Goal: Communication & Community: Answer question/provide support

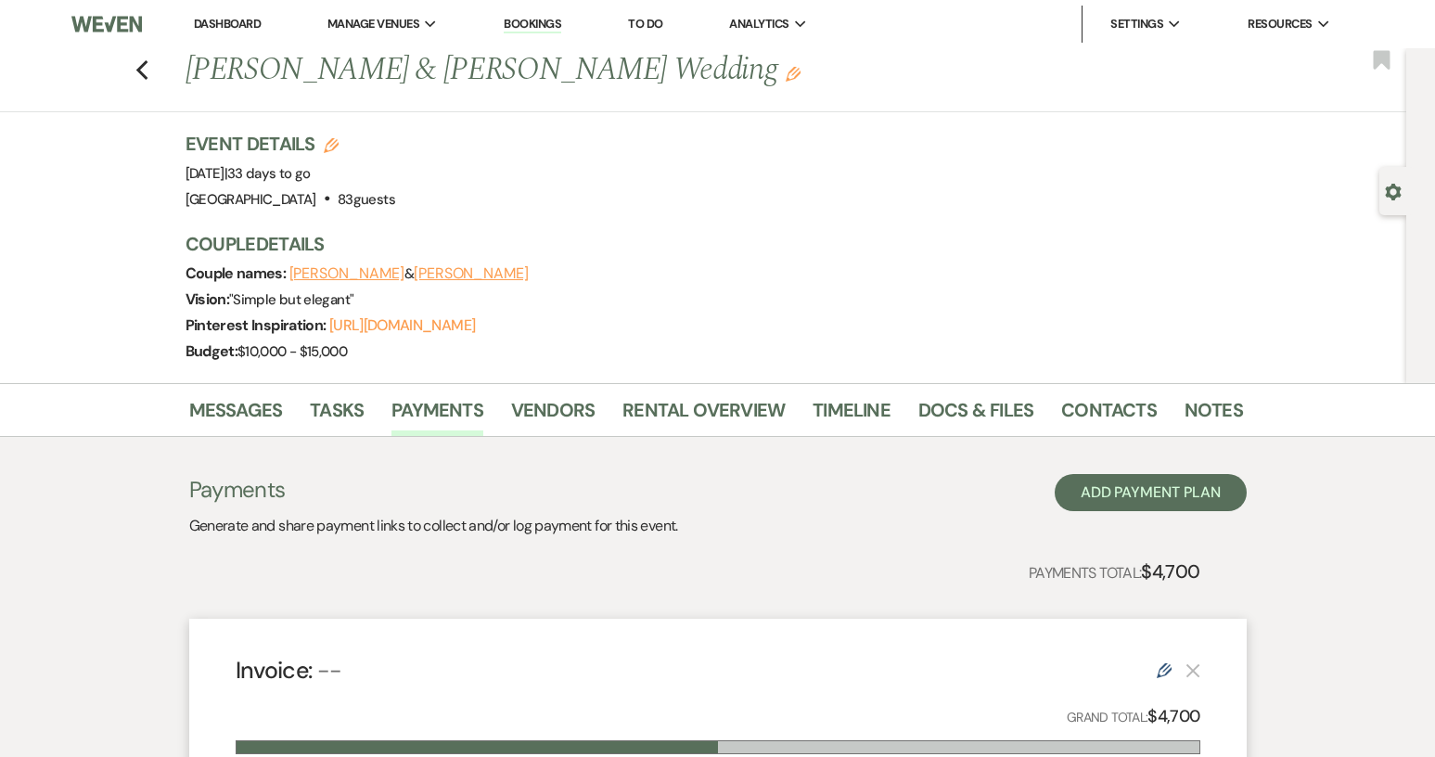
scroll to position [371, 0]
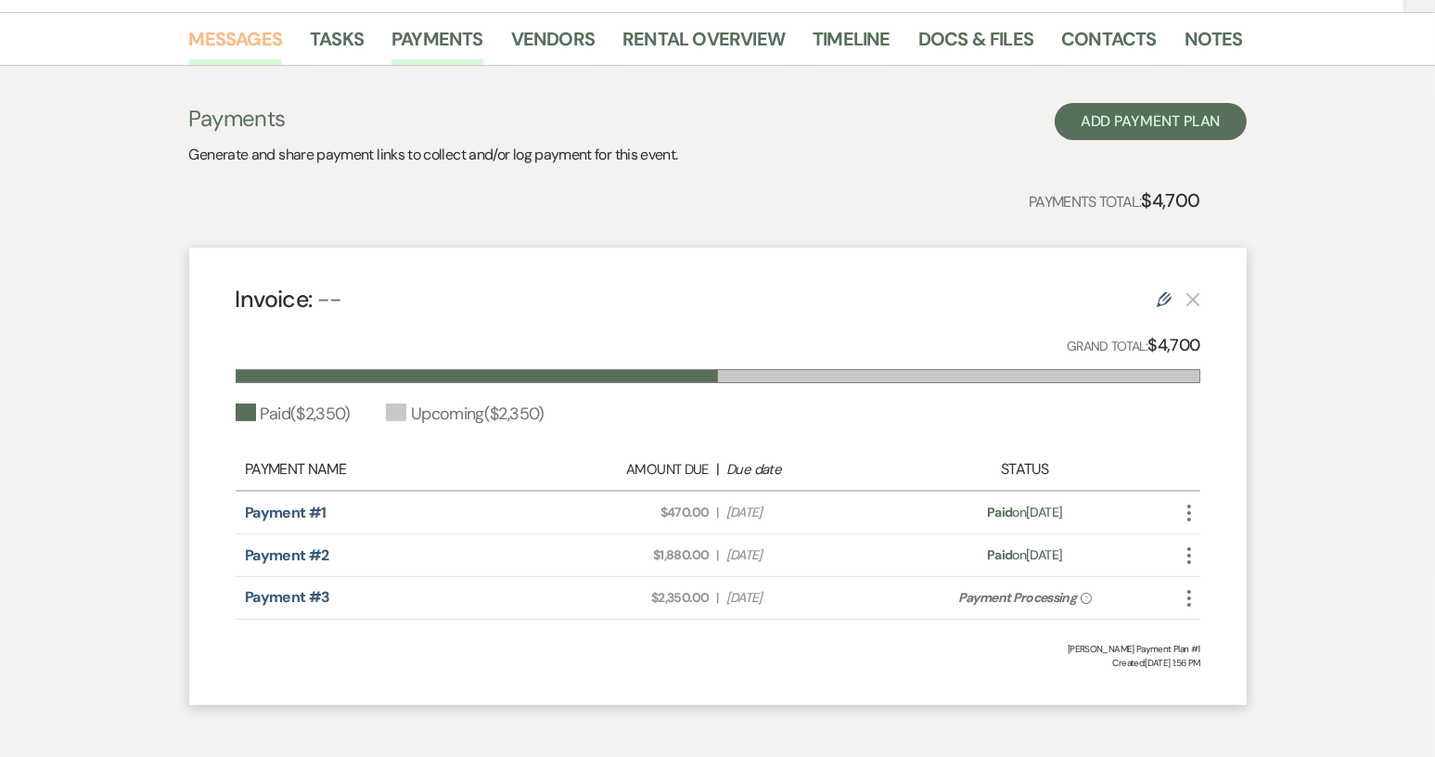
click at [234, 36] on link "Messages" at bounding box center [236, 44] width 94 height 41
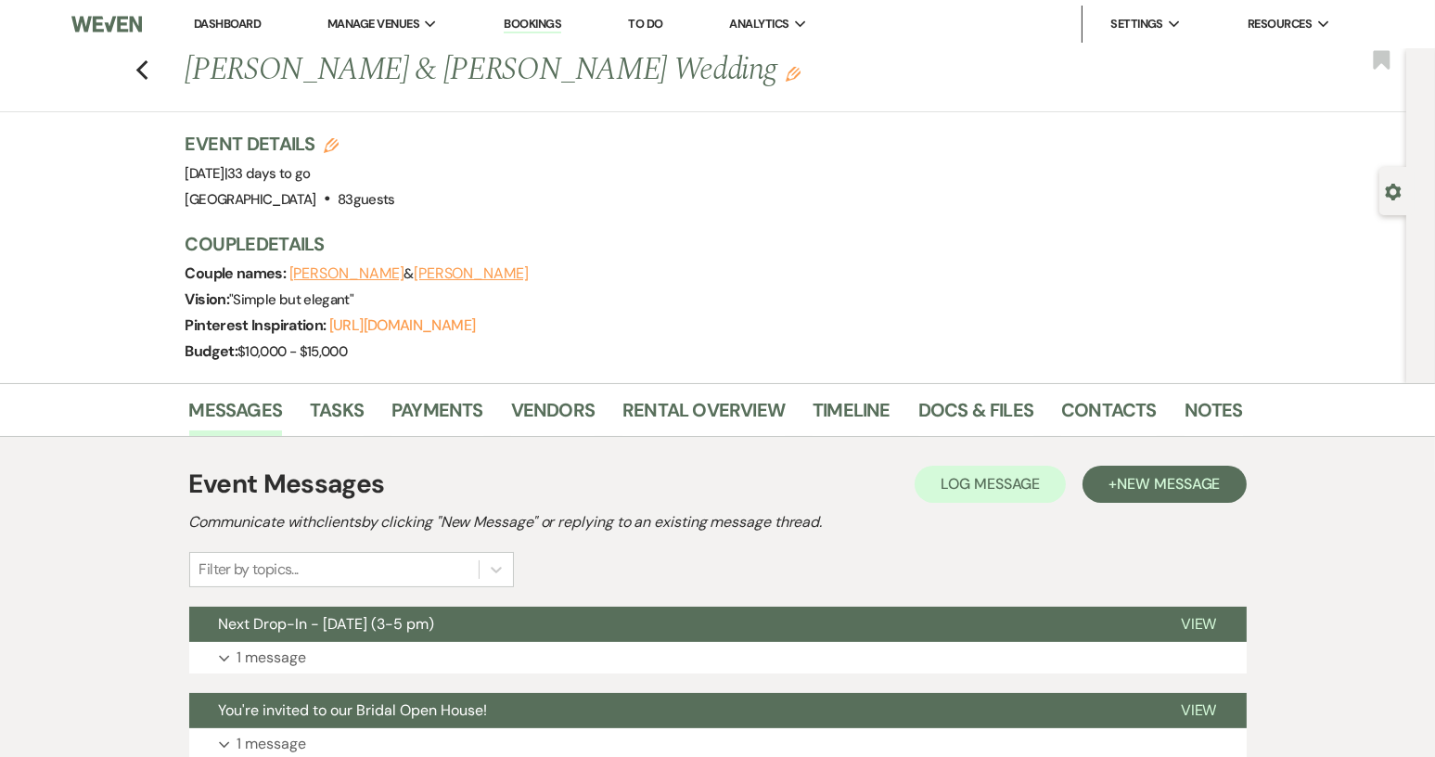
click at [227, 22] on link "Dashboard" at bounding box center [227, 24] width 67 height 16
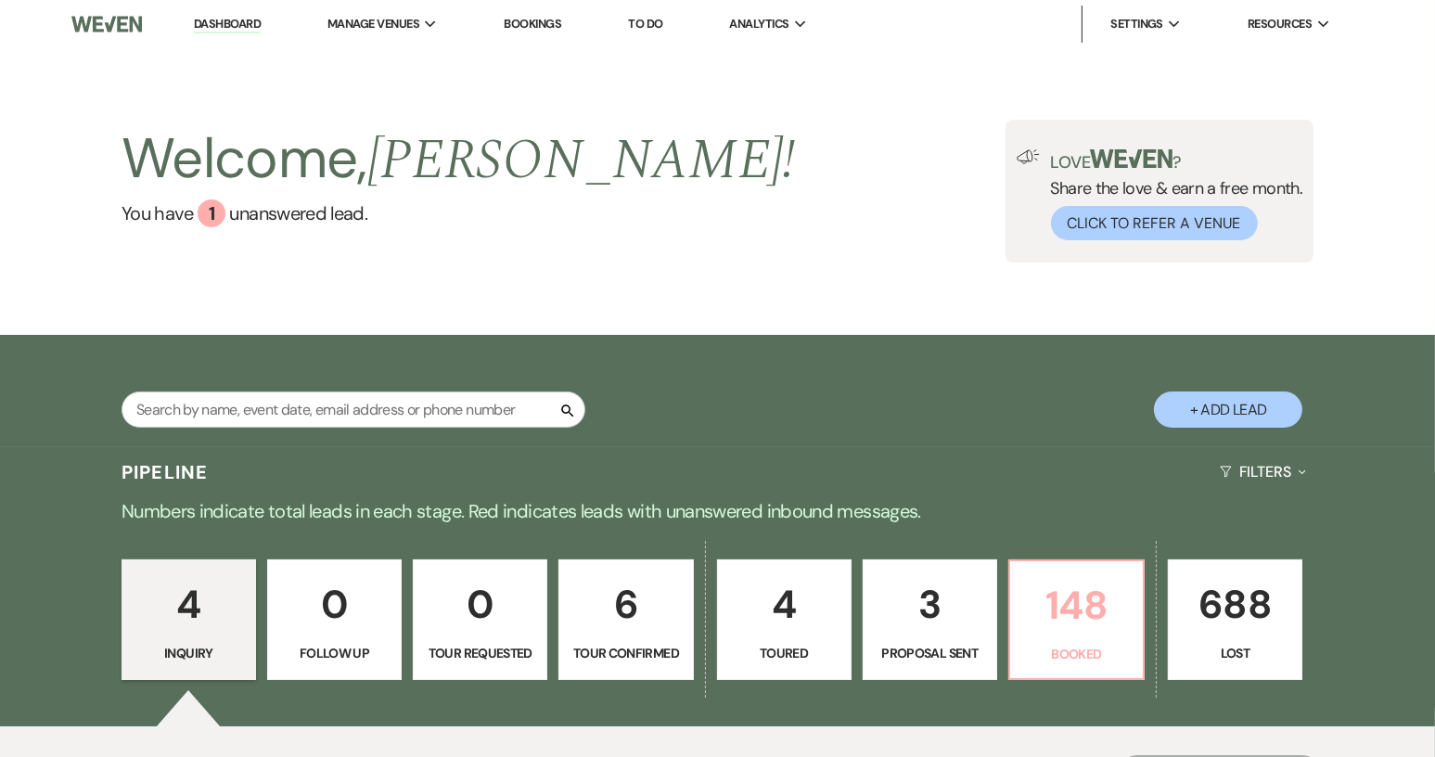
click at [1064, 642] on link "148 Booked" at bounding box center [1076, 619] width 136 height 121
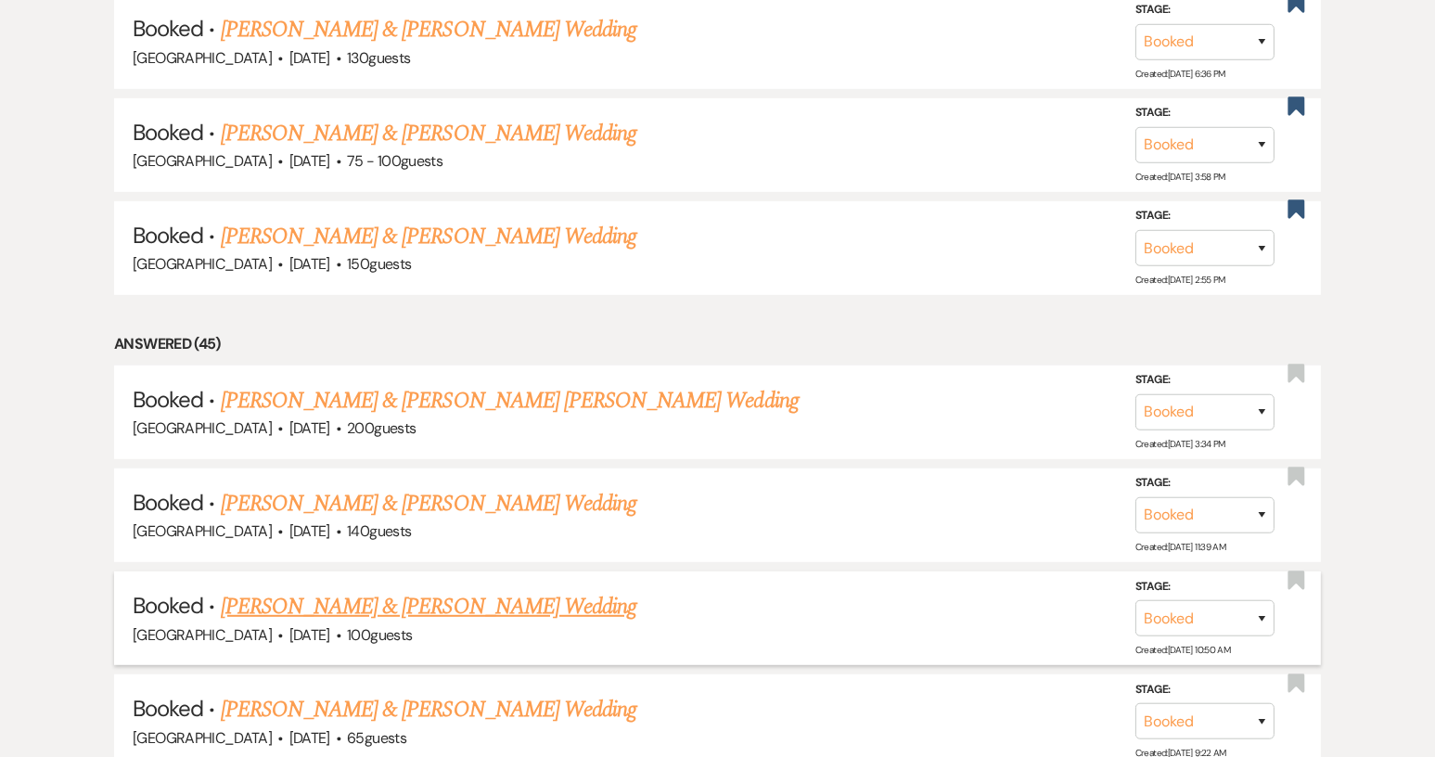
scroll to position [1299, 0]
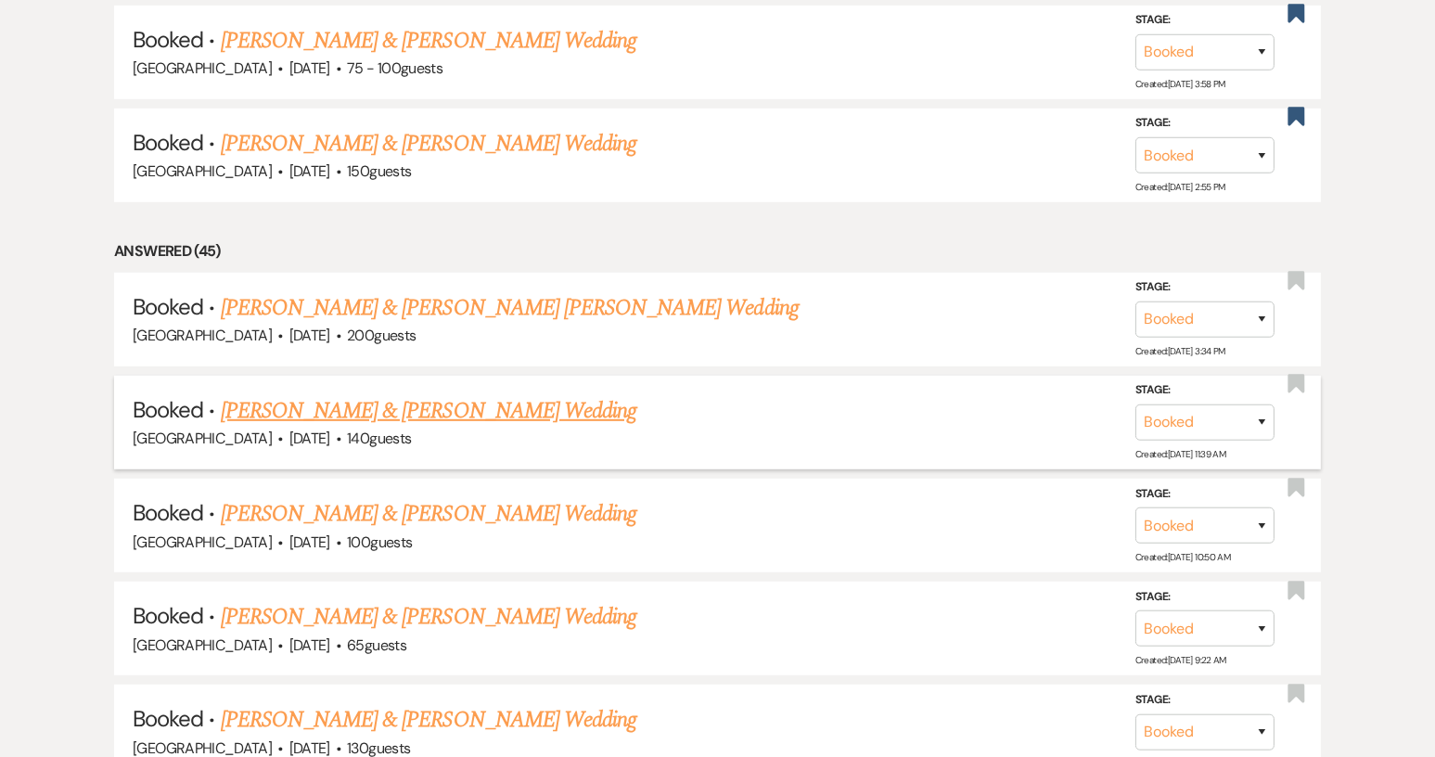
click at [454, 400] on link "[PERSON_NAME] & [PERSON_NAME] Wedding" at bounding box center [429, 410] width 416 height 33
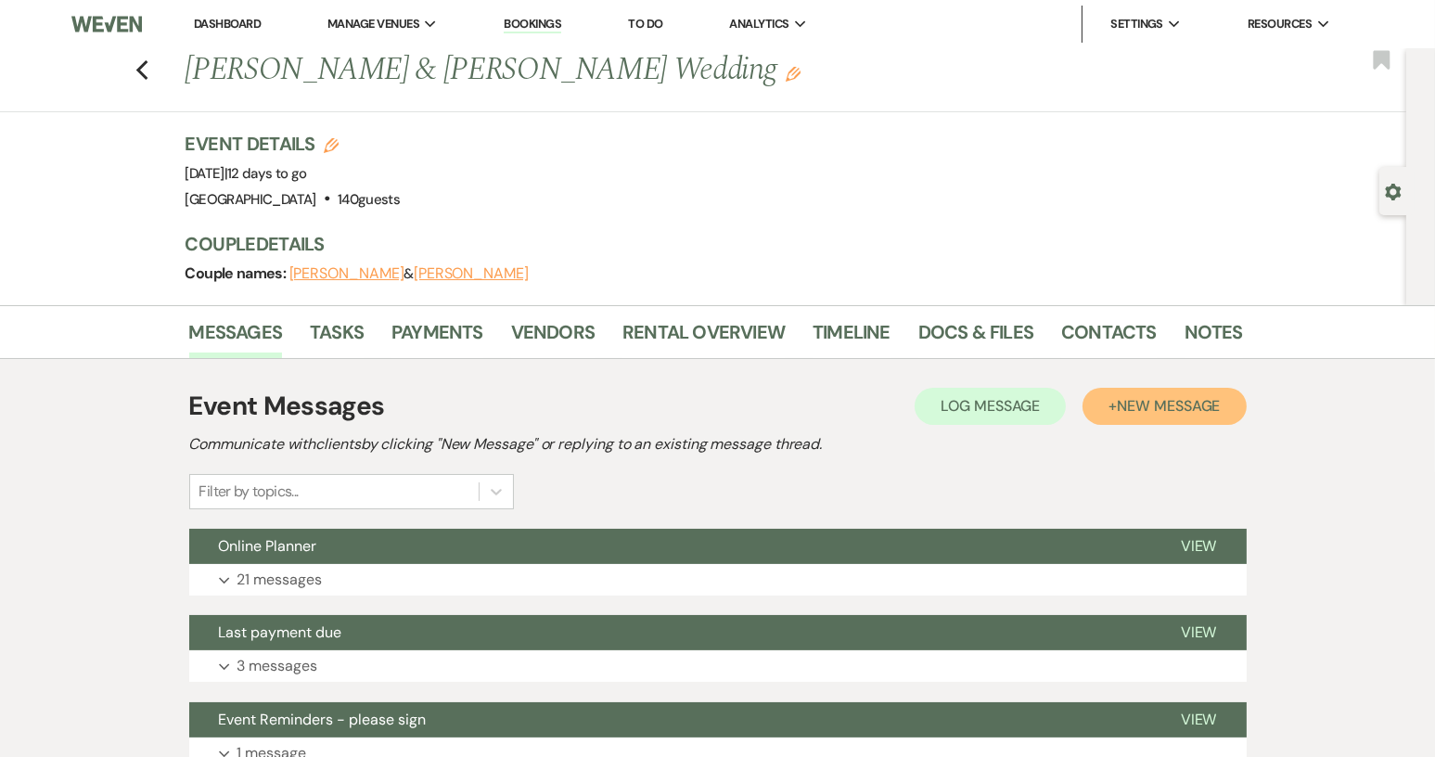
click at [1141, 410] on span "New Message" at bounding box center [1168, 405] width 103 height 19
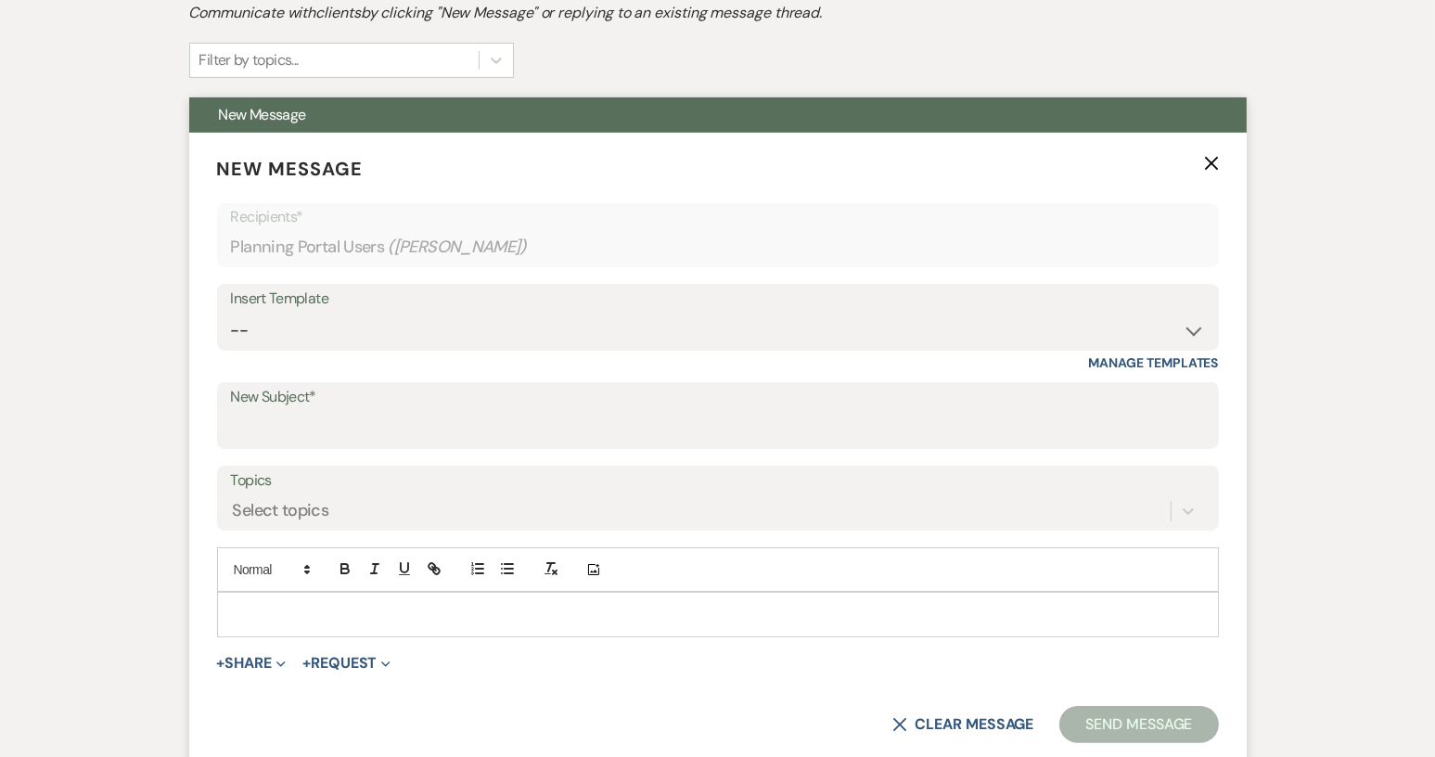
scroll to position [464, 0]
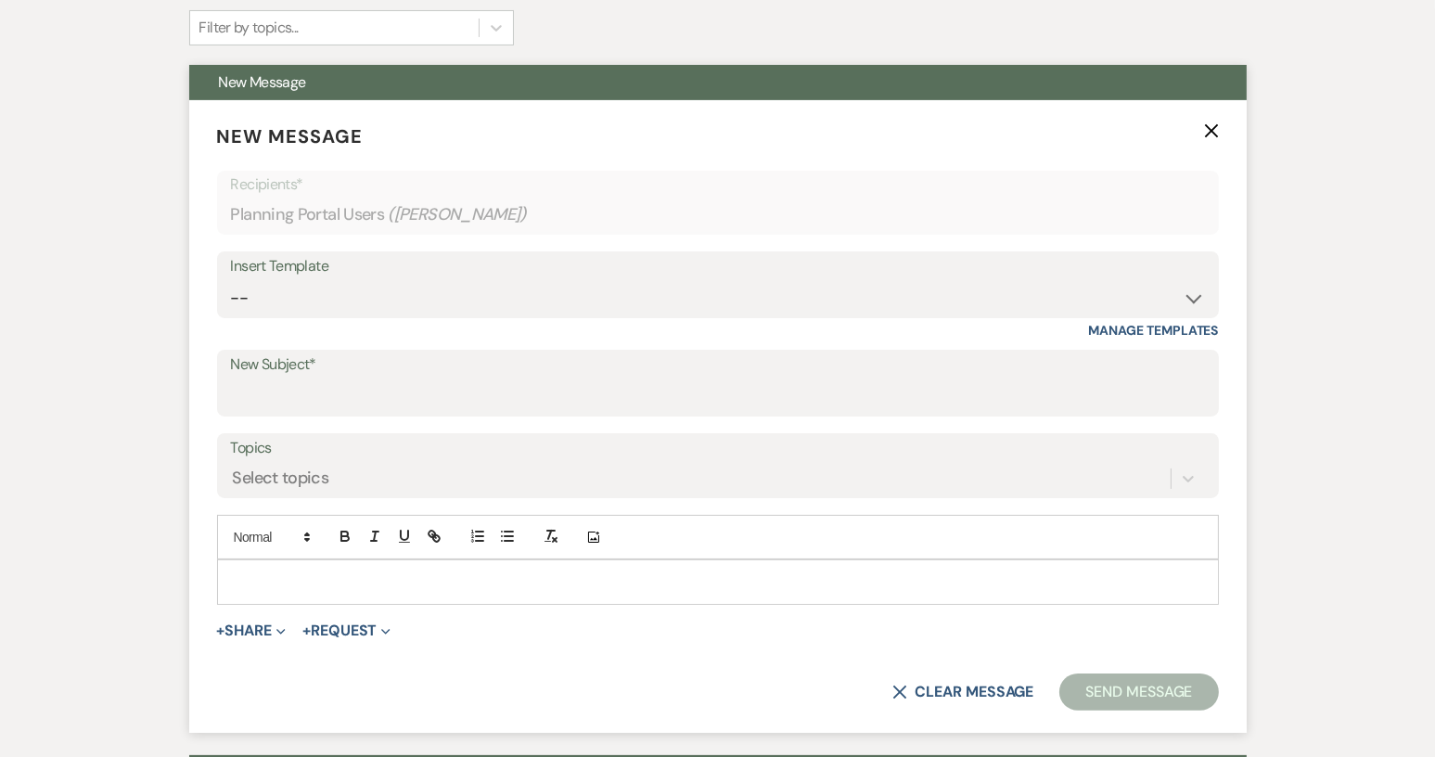
click at [234, 565] on div at bounding box center [718, 581] width 1000 height 43
click at [282, 376] on label "New Subject*" at bounding box center [718, 365] width 974 height 27
click at [282, 378] on input "New Subject*" at bounding box center [718, 396] width 974 height 36
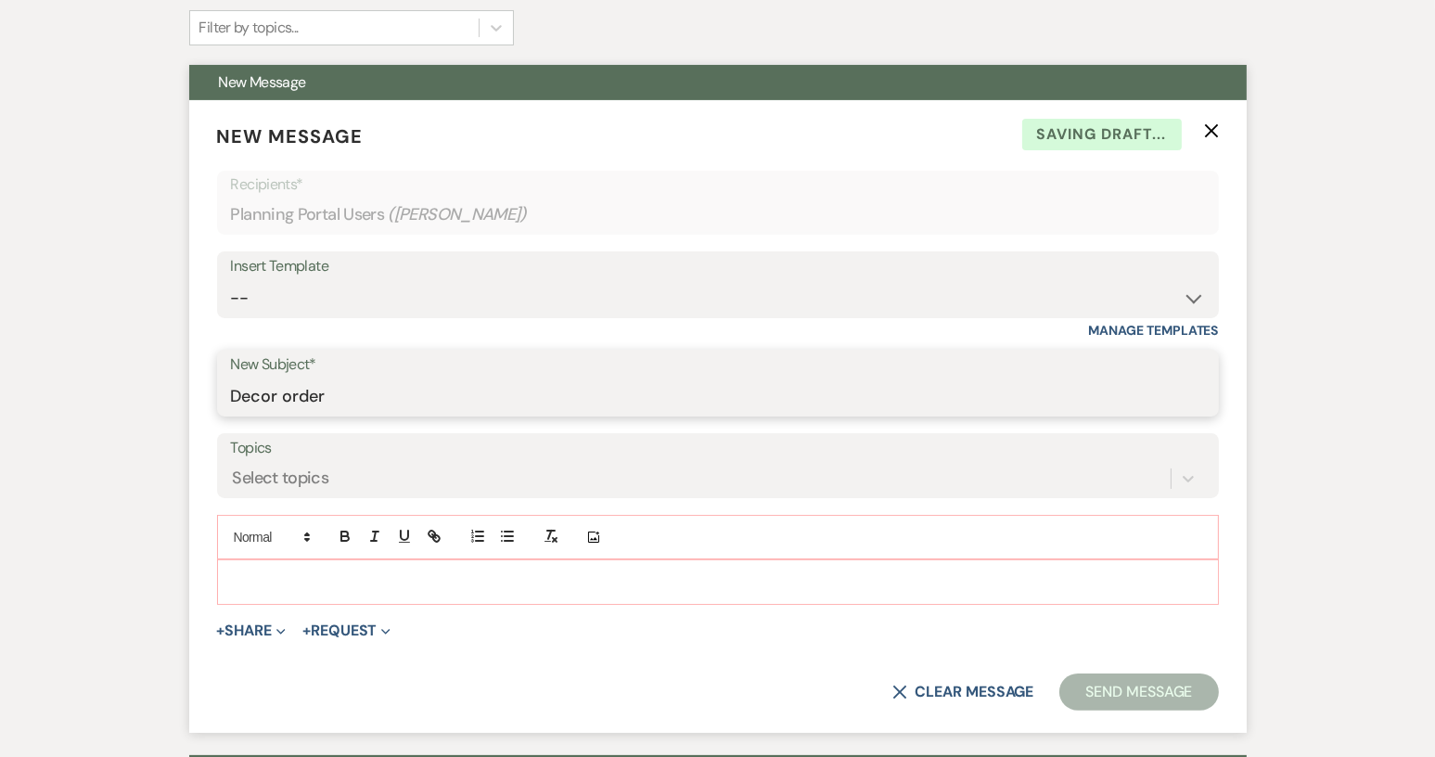
type input "Decor order"
click at [241, 571] on p at bounding box center [718, 581] width 972 height 20
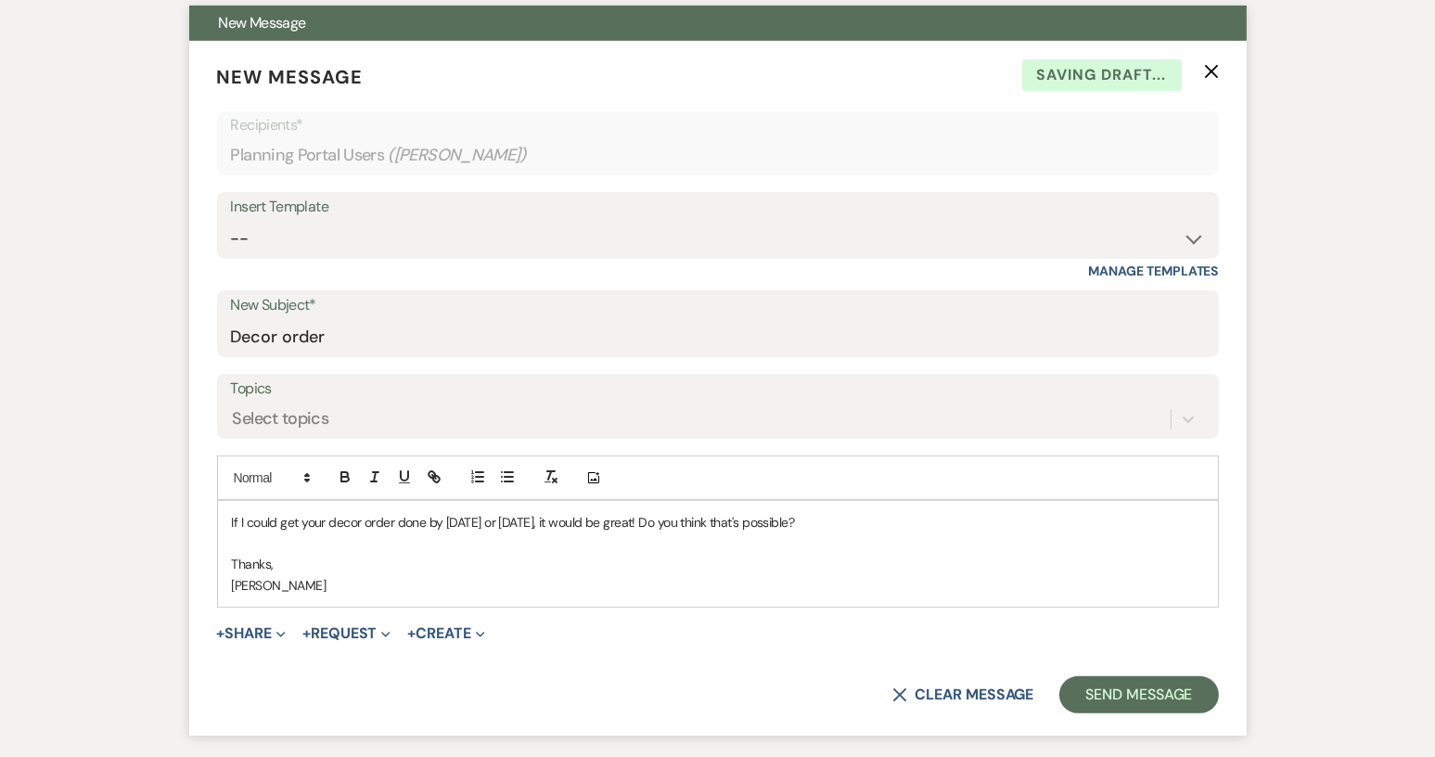
scroll to position [557, 0]
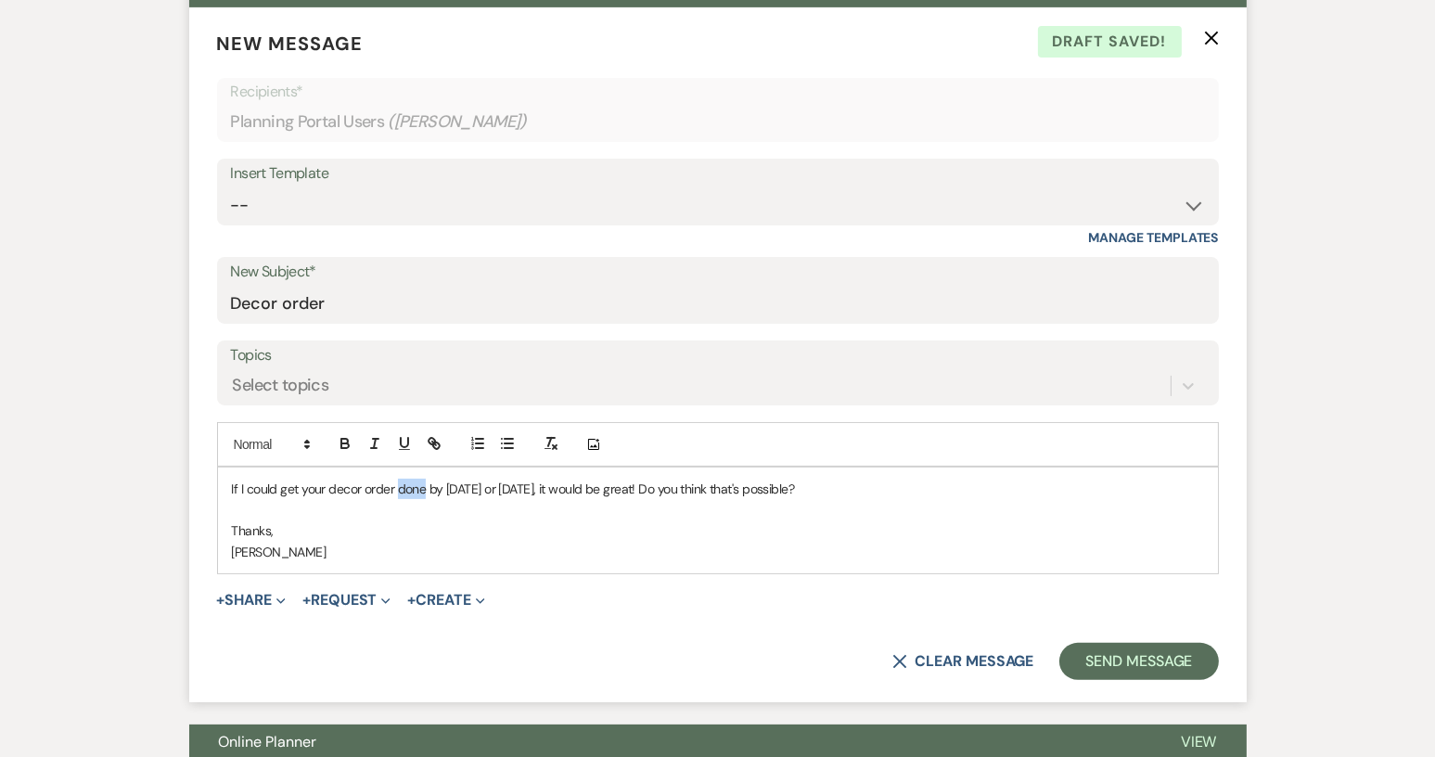
drag, startPoint x: 398, startPoint y: 491, endPoint x: 421, endPoint y: 493, distance: 23.3
click at [422, 493] on p "If I could get your decor order done by [DATE] or [DATE], it would be great! Do…" at bounding box center [718, 489] width 972 height 20
click at [864, 491] on p "If I could get your decor order complete by [DATE] or [DATE], it would be great…" at bounding box center [718, 489] width 972 height 20
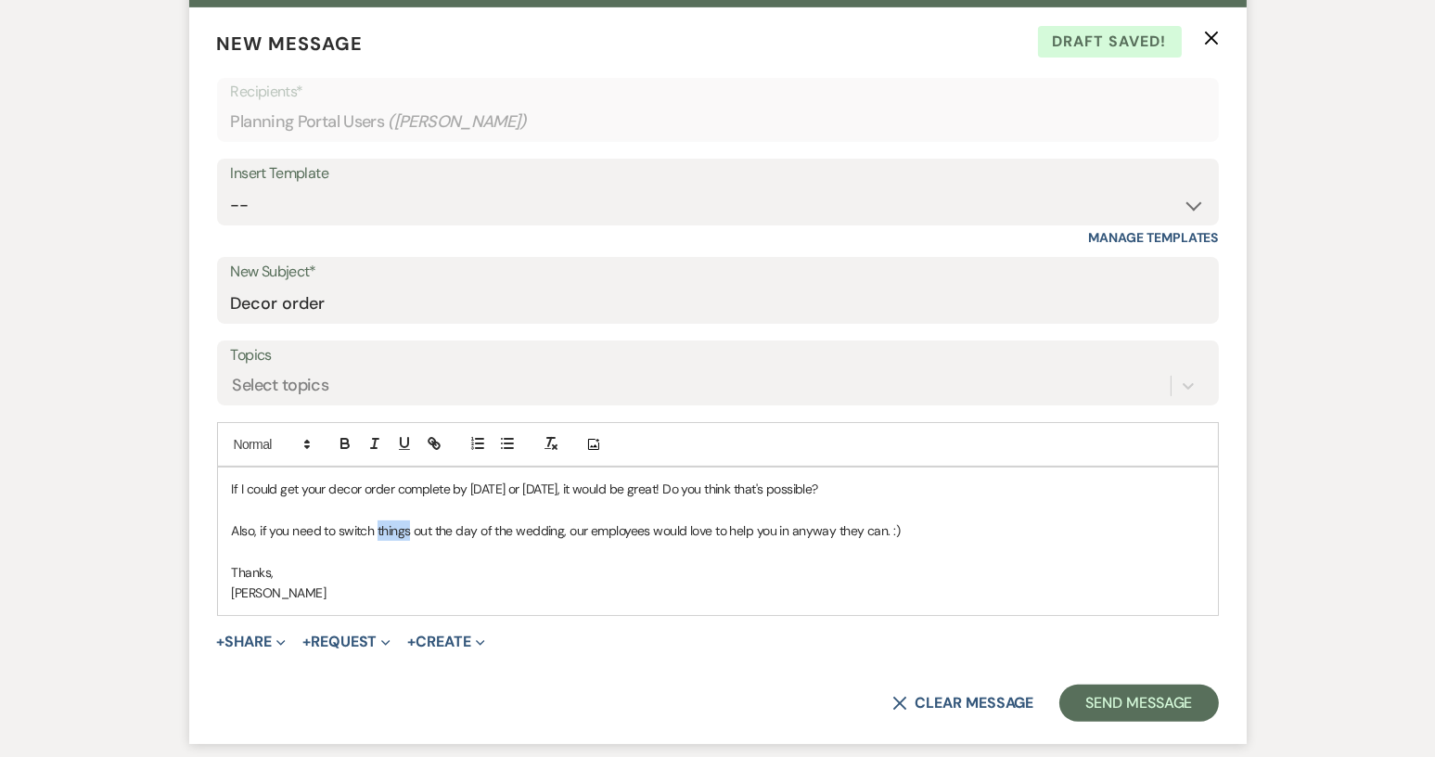
drag, startPoint x: 378, startPoint y: 532, endPoint x: 408, endPoint y: 533, distance: 29.7
click at [408, 533] on p "Also, if you need to switch things out the day of the wedding, our employees wo…" at bounding box center [718, 530] width 972 height 20
drag, startPoint x: 777, startPoint y: 531, endPoint x: 653, endPoint y: 532, distance: 124.3
click at [666, 532] on p "Also, if you need to switch decor out the day of the wedding, our employees wou…" at bounding box center [718, 530] width 972 height 20
drag, startPoint x: 653, startPoint y: 531, endPoint x: 883, endPoint y: 536, distance: 230.1
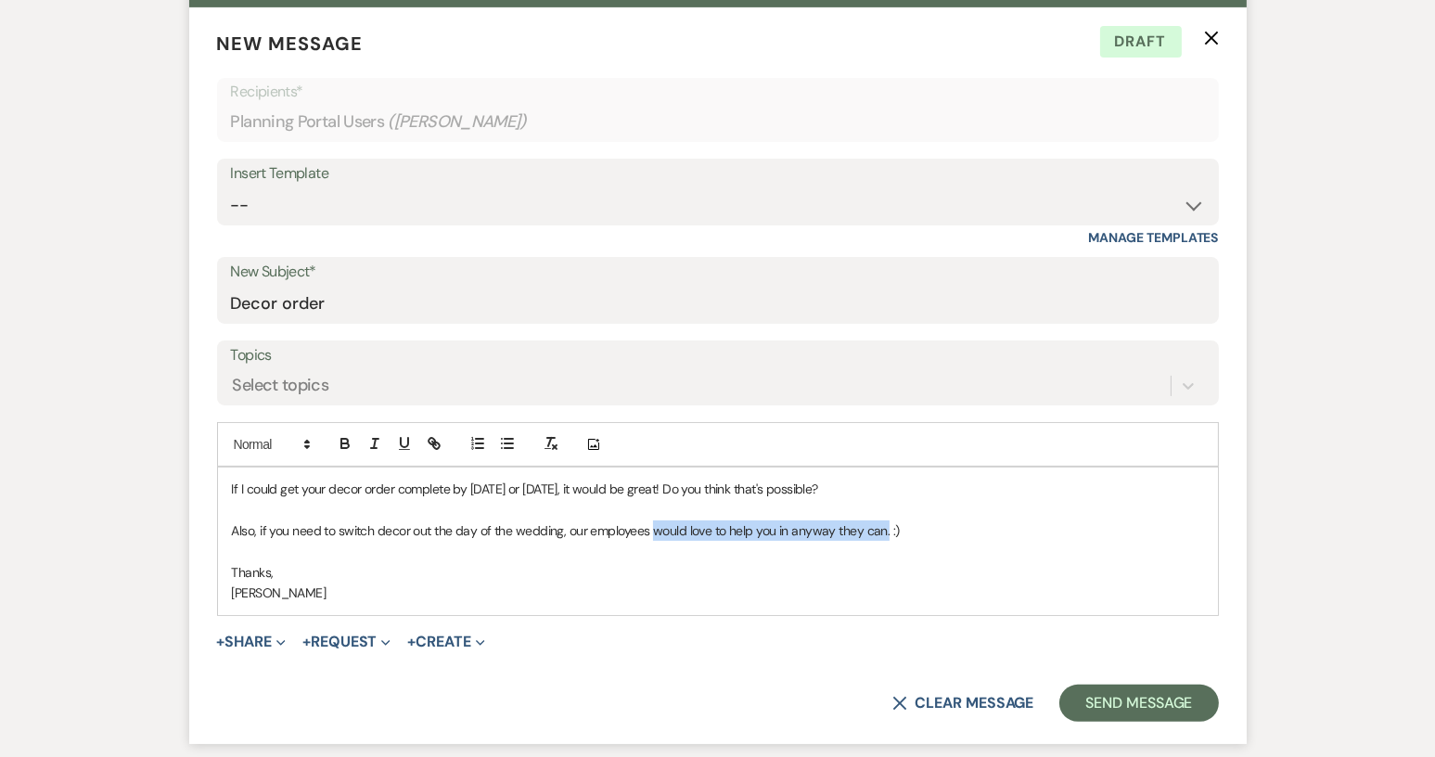
click at [883, 536] on p "Also, if you need to switch decor out the day of the wedding, our employees wou…" at bounding box center [718, 530] width 972 height 20
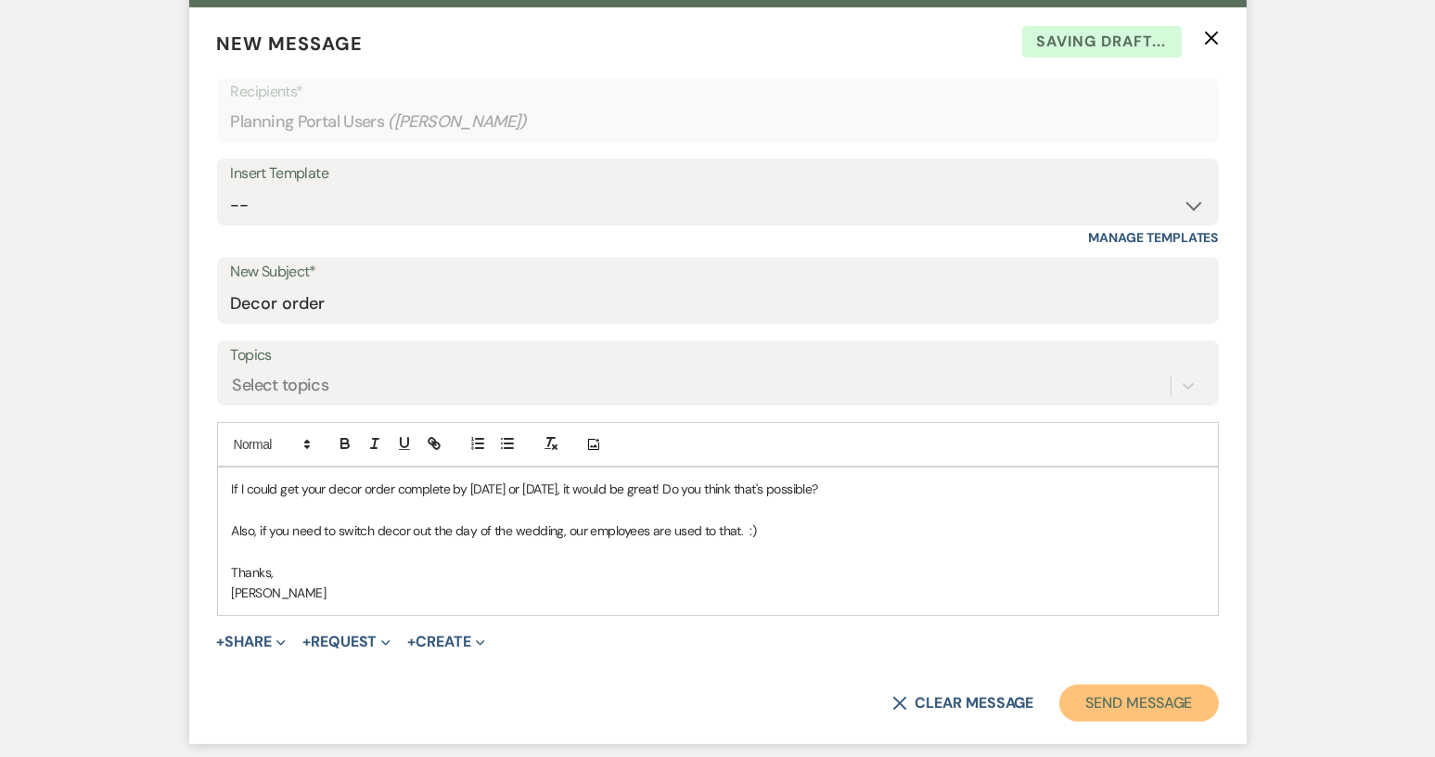
click at [1113, 704] on button "Send Message" at bounding box center [1138, 703] width 159 height 37
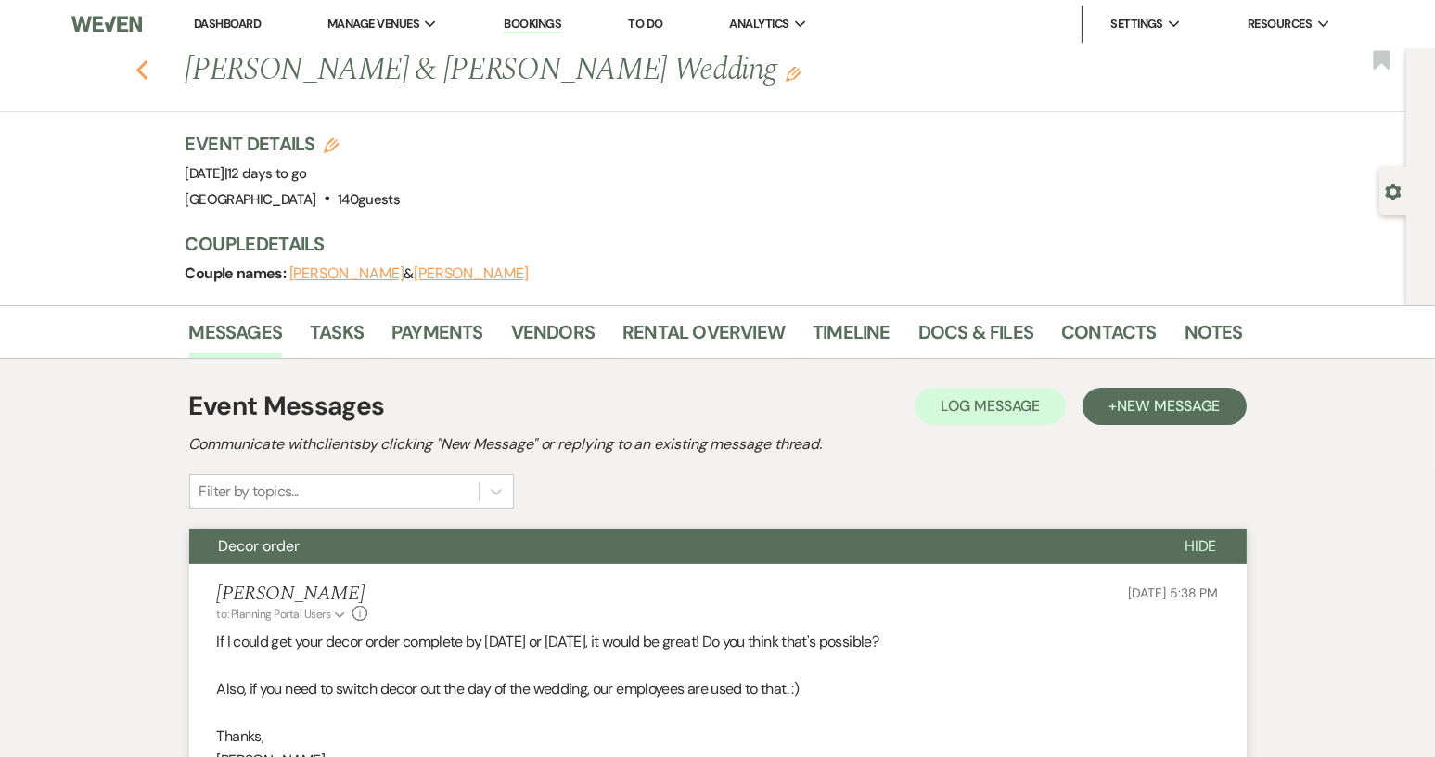
click at [149, 73] on icon "Previous" at bounding box center [142, 70] width 14 height 22
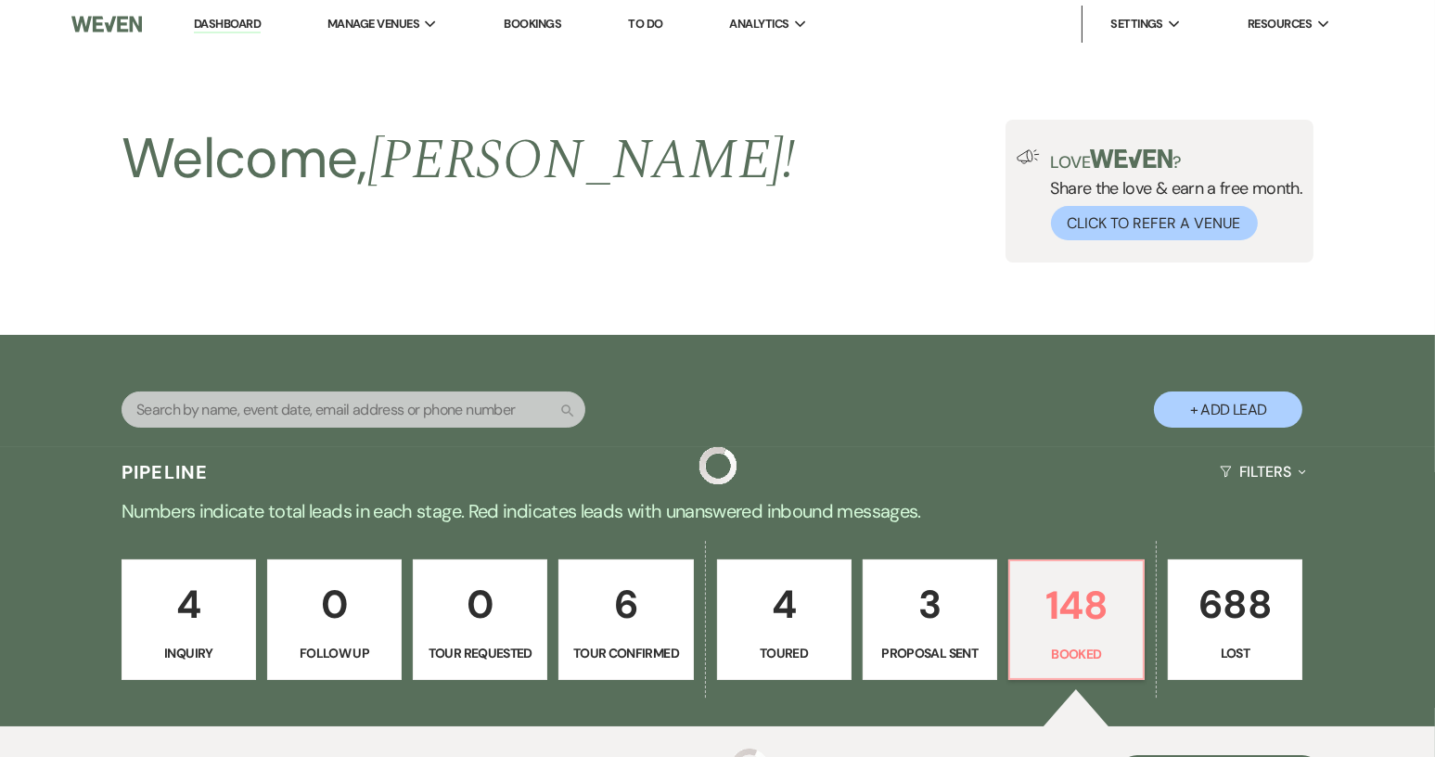
scroll to position [1299, 0]
